Goal: Task Accomplishment & Management: Use online tool/utility

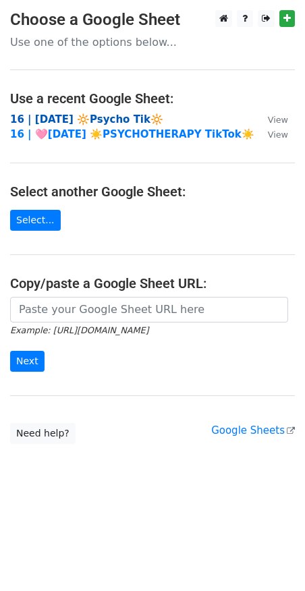
click at [104, 115] on strong "16 | [DATE] 🔆Psycho Tik🔆" at bounding box center [86, 119] width 153 height 12
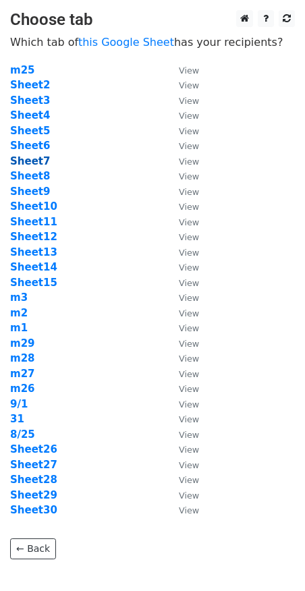
click at [32, 162] on strong "Sheet7" at bounding box center [30, 161] width 40 height 12
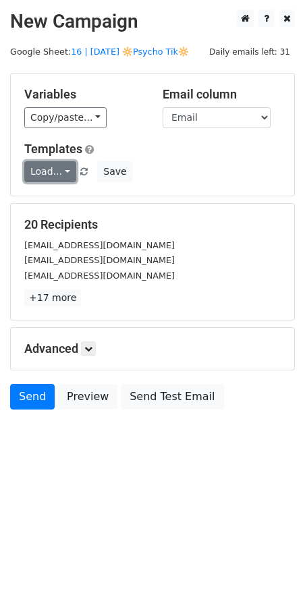
click at [53, 171] on link "Load..." at bounding box center [50, 171] width 52 height 21
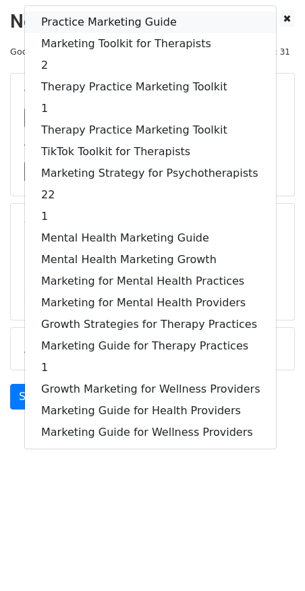
click at [99, 28] on link "Practice Marketing Guide" at bounding box center [150, 22] width 251 height 22
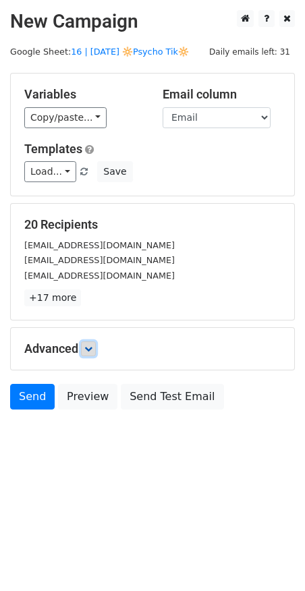
click at [95, 352] on link at bounding box center [88, 349] width 15 height 15
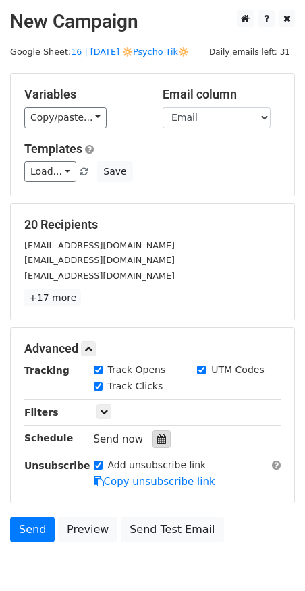
click at [157, 438] on icon at bounding box center [161, 439] width 9 height 9
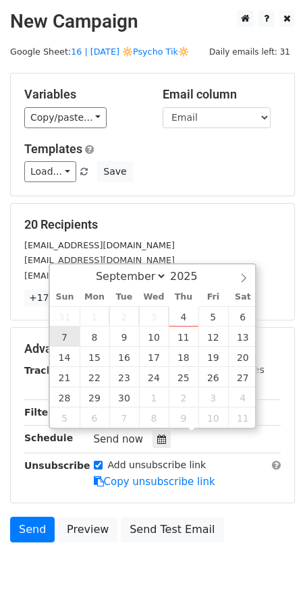
type input "2025-09-07 12:00"
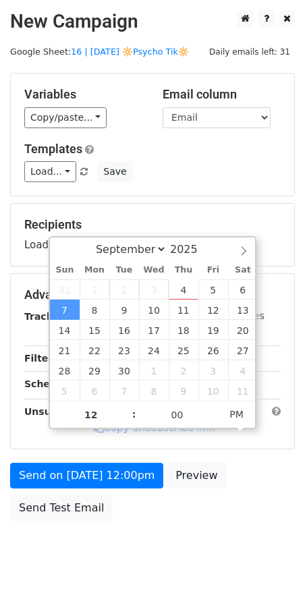
click at [74, 454] on form "Variables Copy/paste... {{Name}} {{Email}} Email column Name Email Templates Lo…" at bounding box center [152, 300] width 285 height 455
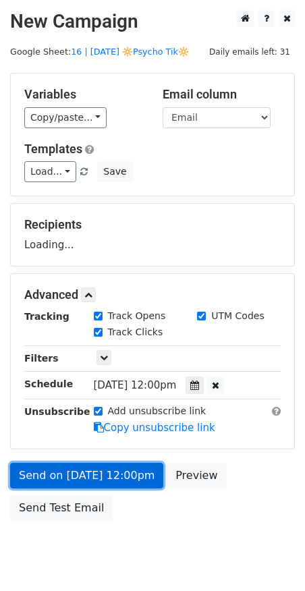
click at [72, 473] on link "Send on Sep 7 at 12:00pm" at bounding box center [86, 476] width 153 height 26
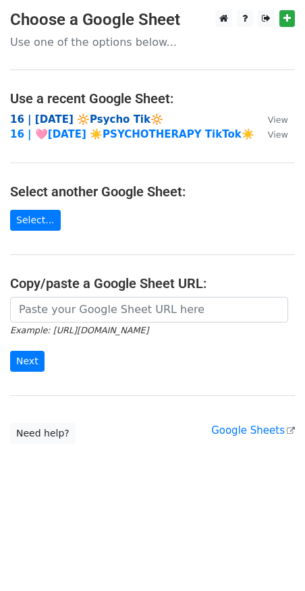
click at [98, 115] on strong "16 | AUG 25 🔆Psycho Tik🔆" at bounding box center [86, 119] width 153 height 12
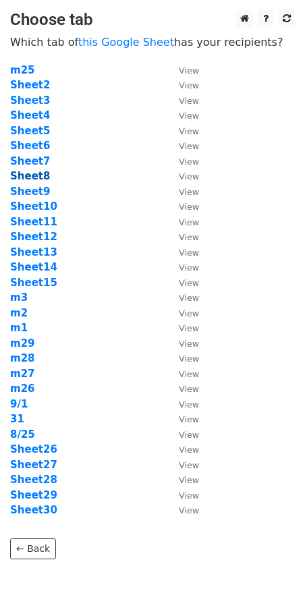
click at [20, 174] on strong "Sheet8" at bounding box center [30, 176] width 40 height 12
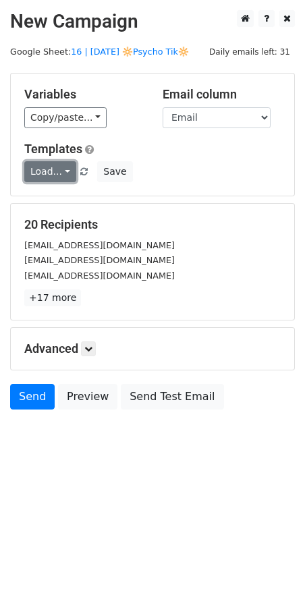
click at [59, 170] on link "Load..." at bounding box center [50, 171] width 52 height 21
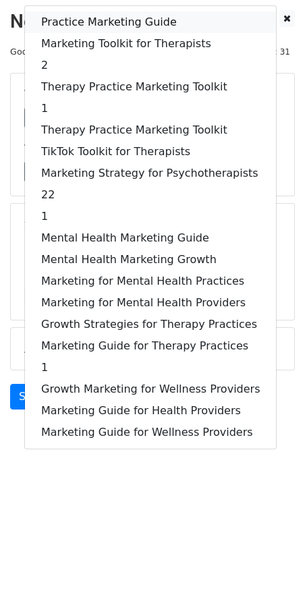
click at [107, 21] on link "Practice Marketing Guide" at bounding box center [150, 22] width 251 height 22
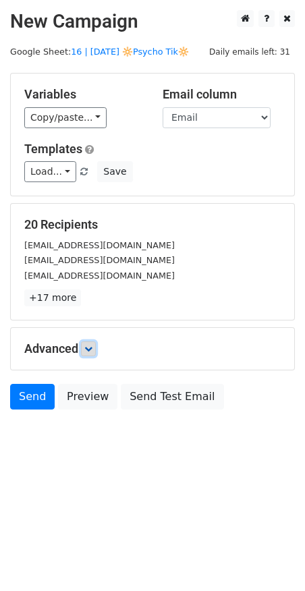
click at [96, 350] on link at bounding box center [88, 349] width 15 height 15
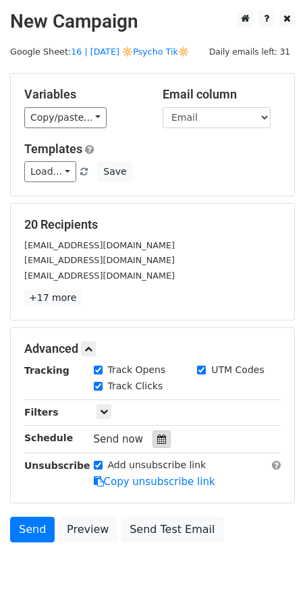
click at [157, 439] on icon at bounding box center [161, 439] width 9 height 9
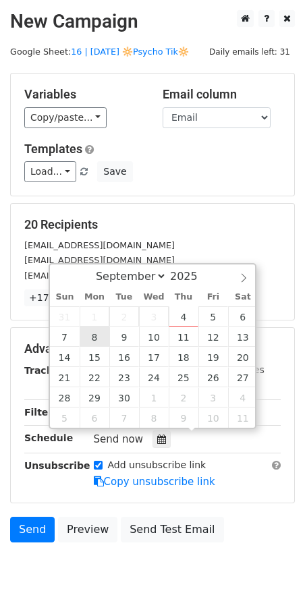
type input "2025-09-08 12:00"
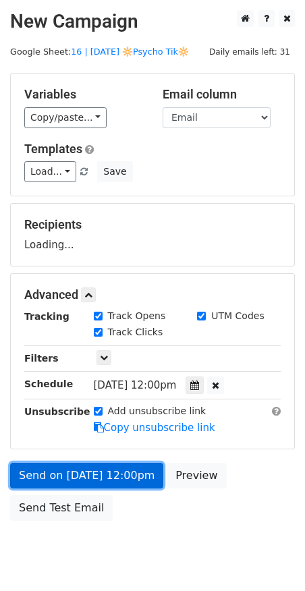
click at [86, 465] on link "Send on Sep 8 at 12:00pm" at bounding box center [86, 476] width 153 height 26
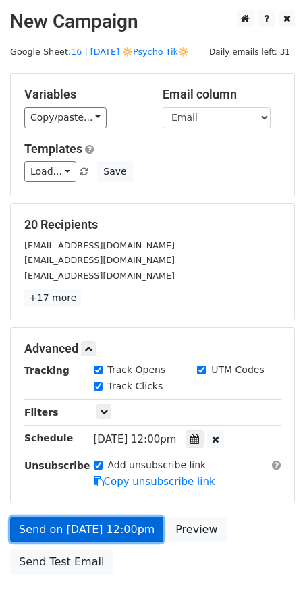
click at [45, 523] on link "Send on Sep 8 at 12:00pm" at bounding box center [86, 530] width 153 height 26
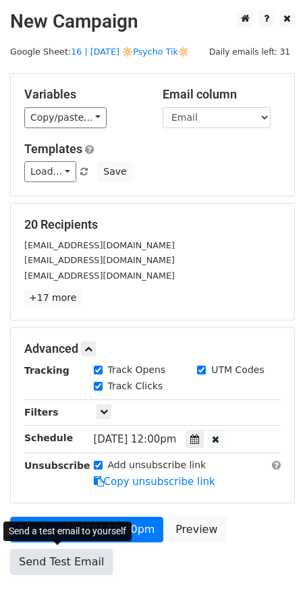
click at [51, 557] on link "Send Test Email" at bounding box center [61, 563] width 103 height 26
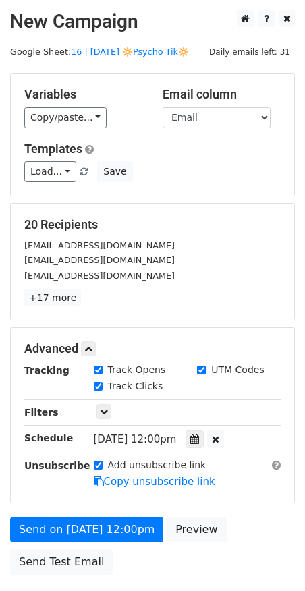
click at [44, 546] on div "Send on Sep 8 at 12:00pm Preview Send Test Email" at bounding box center [152, 549] width 305 height 65
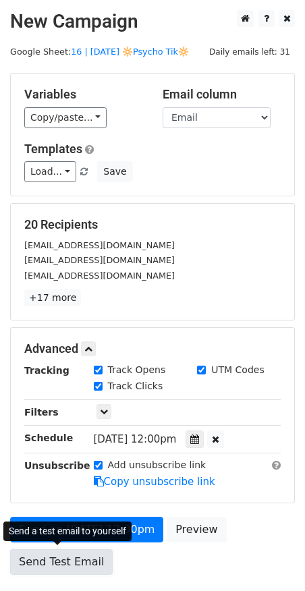
click at [44, 560] on link "Send Test Email" at bounding box center [61, 563] width 103 height 26
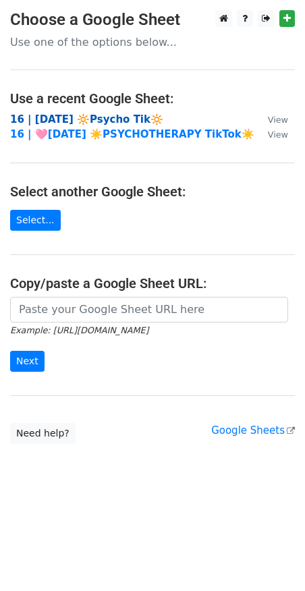
click at [95, 124] on strong "16 | AUG 25 🔆Psycho Tik🔆" at bounding box center [86, 119] width 153 height 12
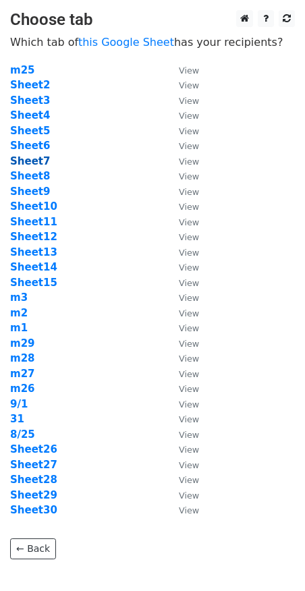
click at [41, 165] on strong "Sheet7" at bounding box center [30, 161] width 40 height 12
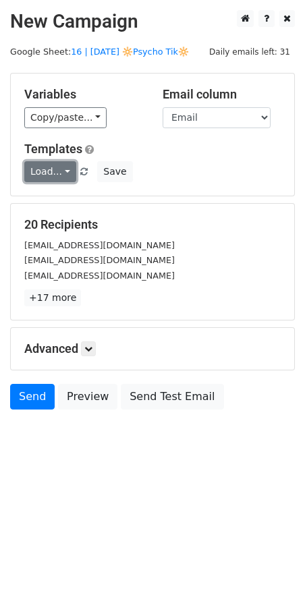
click at [38, 167] on link "Load..." at bounding box center [50, 171] width 52 height 21
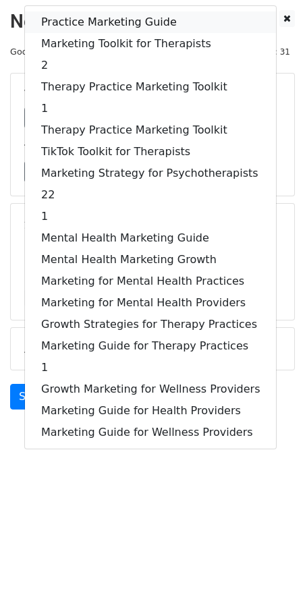
click at [103, 18] on link "Practice Marketing Guide" at bounding box center [150, 22] width 251 height 22
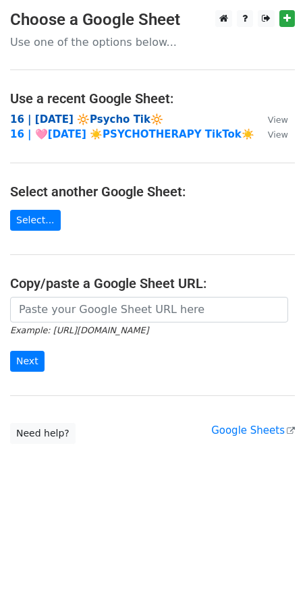
click at [121, 117] on strong "16 | AUG 25 🔆Psycho Tik🔆" at bounding box center [86, 119] width 153 height 12
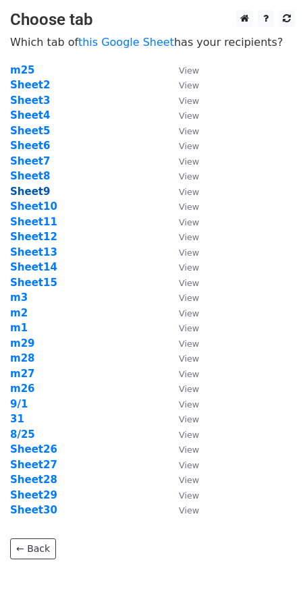
click at [40, 190] on strong "Sheet9" at bounding box center [30, 192] width 40 height 12
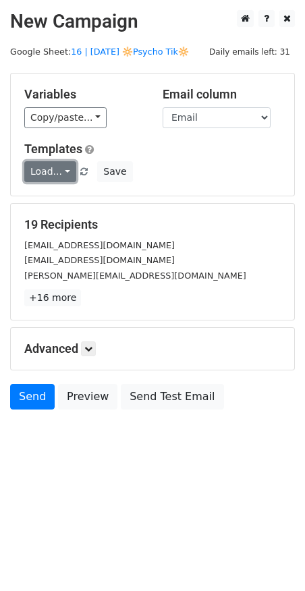
click at [49, 168] on link "Load..." at bounding box center [50, 171] width 52 height 21
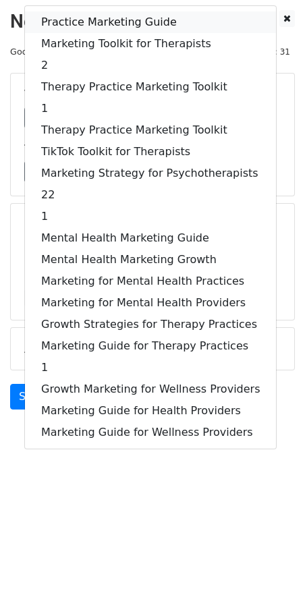
drag, startPoint x: 110, startPoint y: 19, endPoint x: 110, endPoint y: 151, distance: 131.7
click at [110, 19] on link "Practice Marketing Guide" at bounding box center [150, 22] width 251 height 22
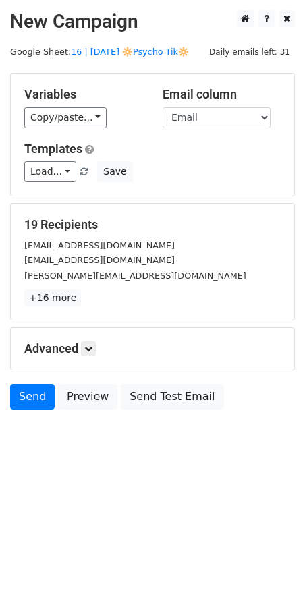
click at [77, 361] on div "Advanced Tracking Track Opens UTM Codes Track Clicks Filters Only include sprea…" at bounding box center [153, 349] width 284 height 42
click at [85, 348] on link at bounding box center [88, 349] width 15 height 15
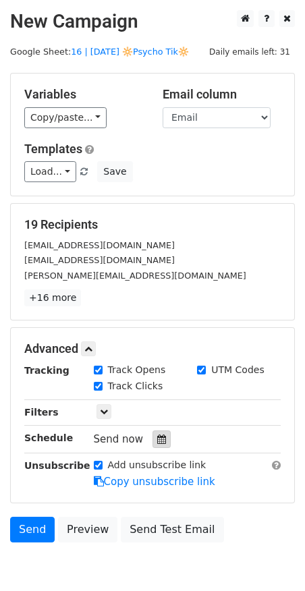
click at [157, 439] on icon at bounding box center [161, 439] width 9 height 9
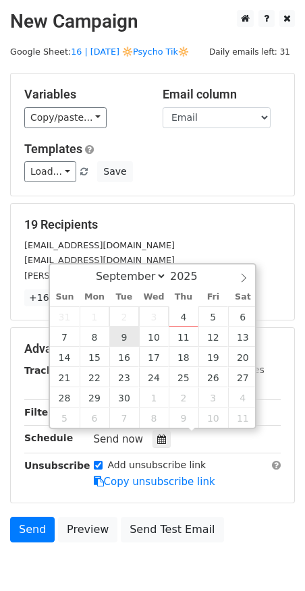
type input "2025-09-09 12:00"
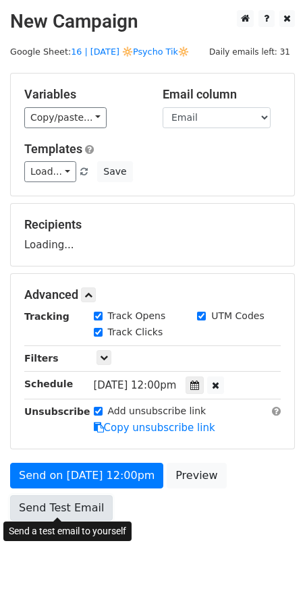
click at [78, 496] on link "Send Test Email" at bounding box center [61, 509] width 103 height 26
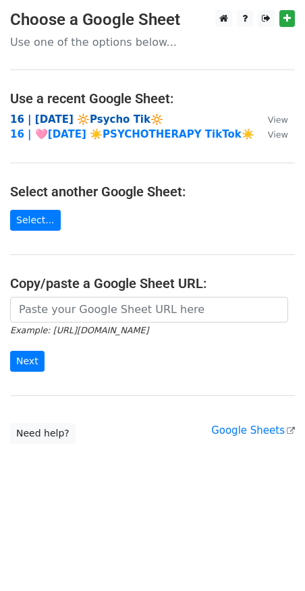
click at [66, 118] on strong "16 | AUG 25 🔆Psycho Tik🔆" at bounding box center [86, 119] width 153 height 12
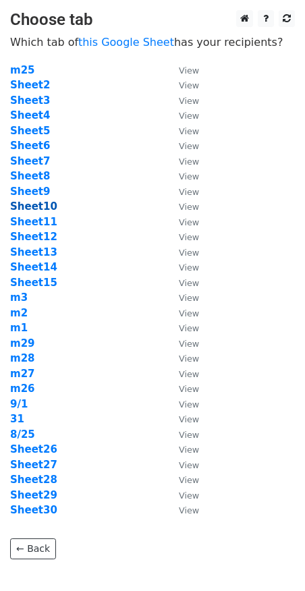
click at [43, 204] on strong "Sheet10" at bounding box center [33, 207] width 47 height 12
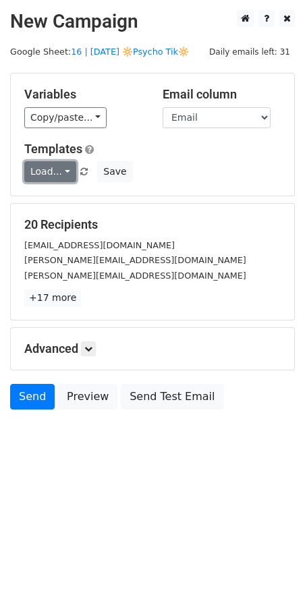
click at [49, 172] on link "Load..." at bounding box center [50, 171] width 52 height 21
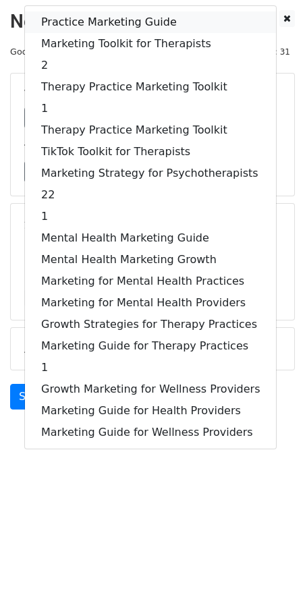
click at [105, 21] on link "Practice Marketing Guide" at bounding box center [150, 22] width 251 height 22
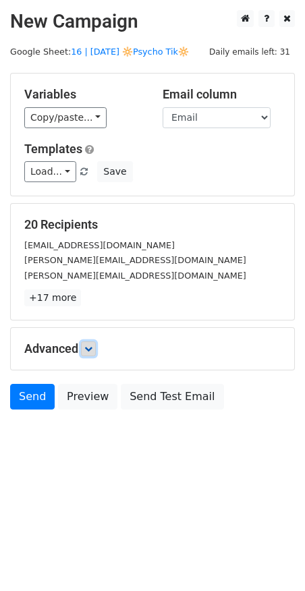
click at [87, 348] on icon at bounding box center [88, 349] width 8 height 8
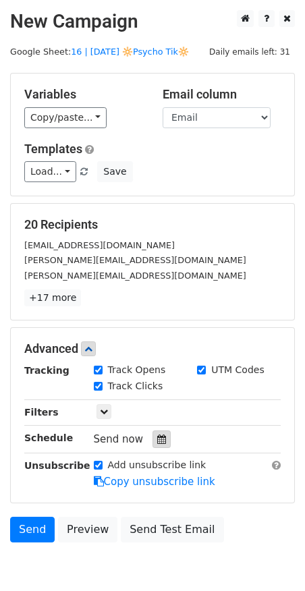
click at [158, 436] on icon at bounding box center [161, 439] width 9 height 9
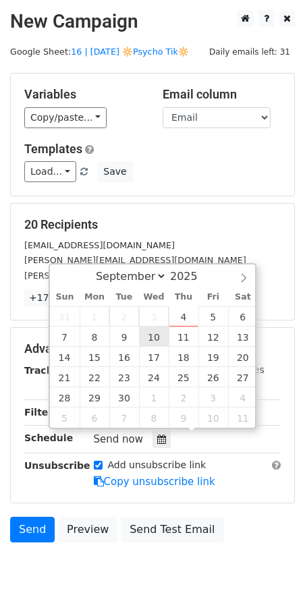
type input "2025-09-10 12:00"
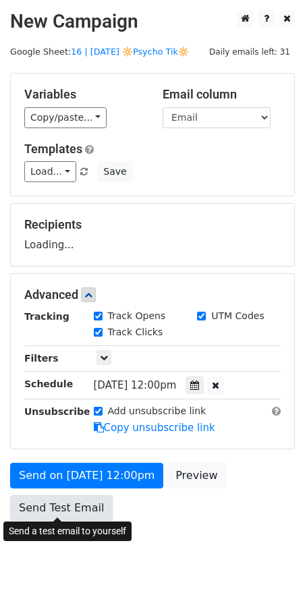
click at [84, 510] on link "Send Test Email" at bounding box center [61, 509] width 103 height 26
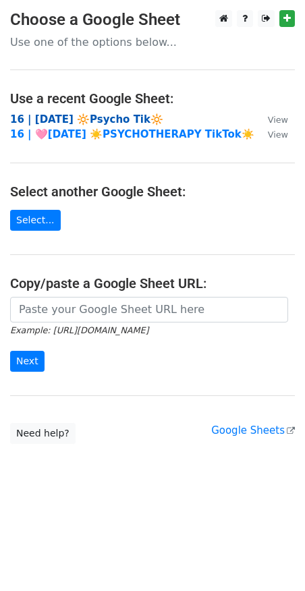
drag, startPoint x: 53, startPoint y: 113, endPoint x: 73, endPoint y: 114, distance: 19.6
click at [53, 113] on strong "16 | AUG 25 🔆Psycho Tik🔆" at bounding box center [86, 119] width 153 height 12
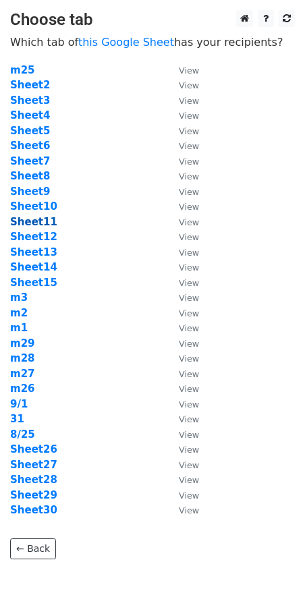
click at [27, 224] on strong "Sheet11" at bounding box center [33, 222] width 47 height 12
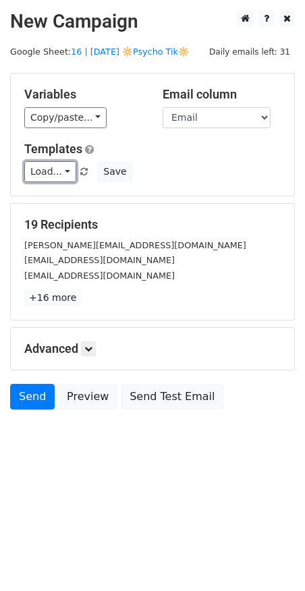
drag, startPoint x: 53, startPoint y: 176, endPoint x: 57, endPoint y: 182, distance: 7.9
click at [53, 176] on link "Load..." at bounding box center [50, 171] width 52 height 21
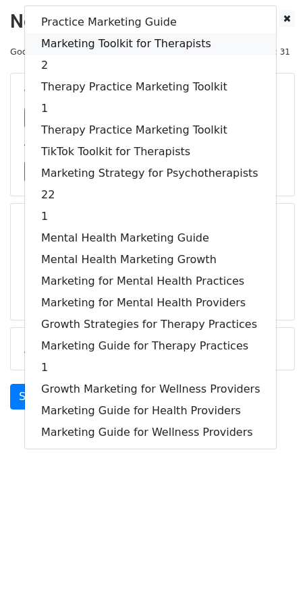
click at [114, 38] on link "Marketing Toolkit for Therapists" at bounding box center [150, 44] width 251 height 22
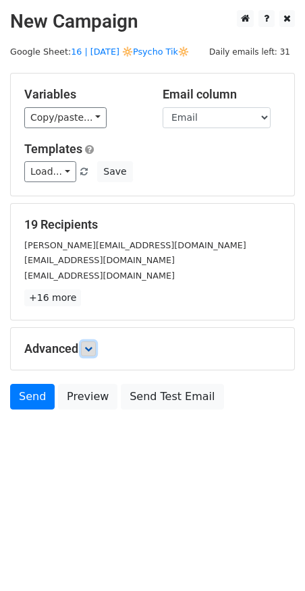
click at [95, 342] on link at bounding box center [88, 349] width 15 height 15
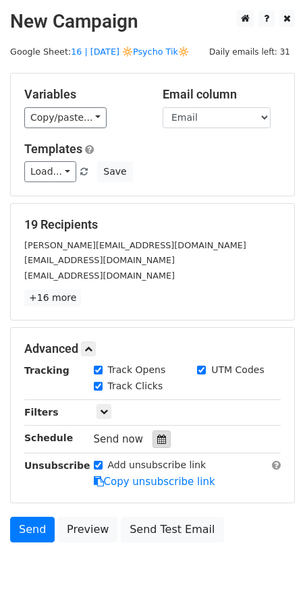
click at [153, 431] on div at bounding box center [162, 440] width 18 height 18
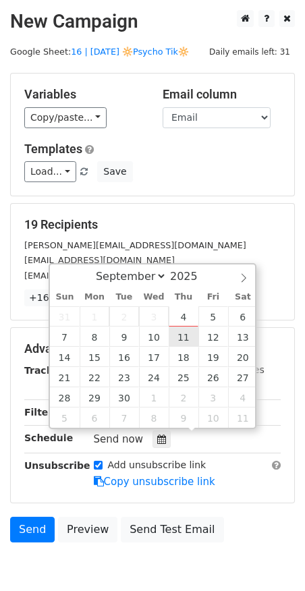
type input "[DATE] 12:00"
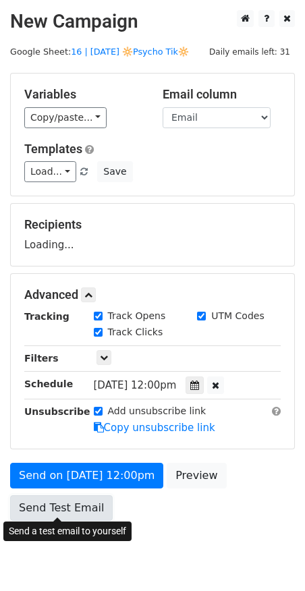
click at [72, 498] on link "Send Test Email" at bounding box center [61, 509] width 103 height 26
